Goal: Transaction & Acquisition: Download file/media

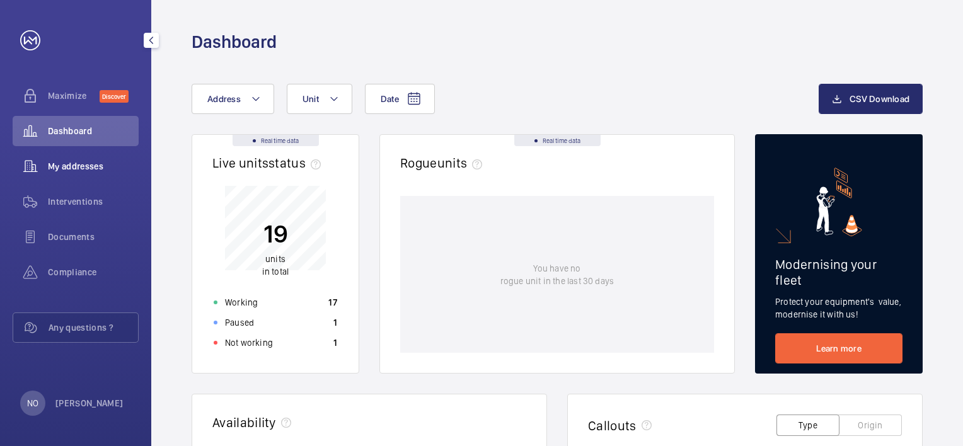
click at [65, 176] on div "My addresses" at bounding box center [76, 166] width 126 height 30
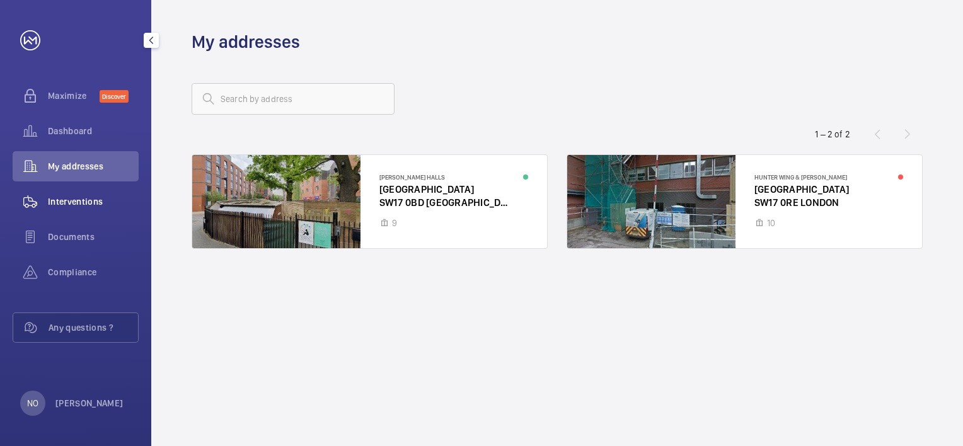
click at [106, 206] on span "Interventions" at bounding box center [93, 201] width 91 height 13
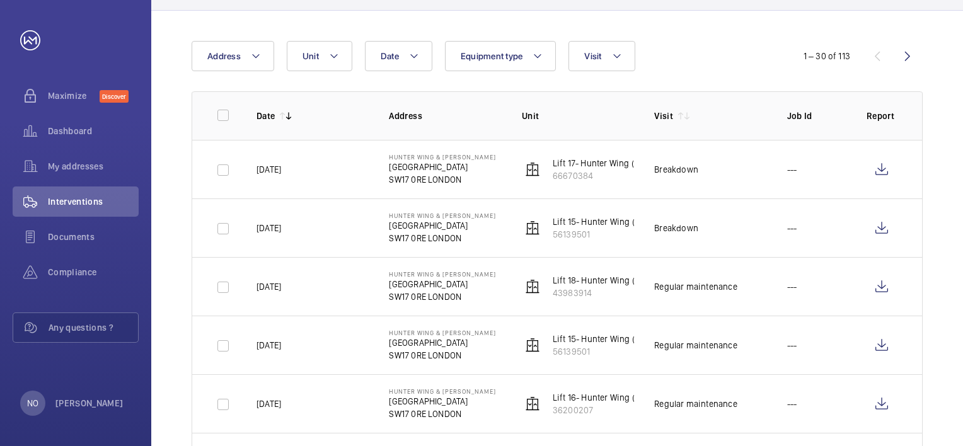
scroll to position [126, 0]
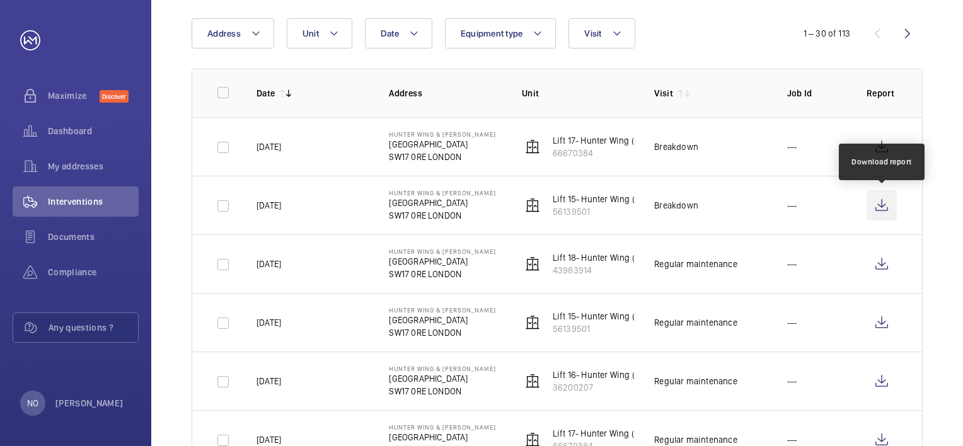
click at [877, 210] on wm-front-icon-button at bounding box center [881, 205] width 30 height 30
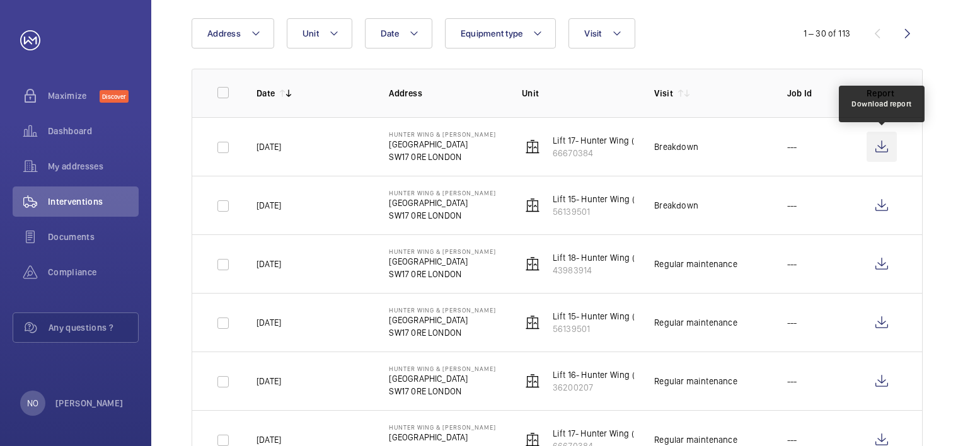
click at [888, 148] on wm-front-icon-button at bounding box center [881, 147] width 30 height 30
